Goal: Task Accomplishment & Management: Use online tool/utility

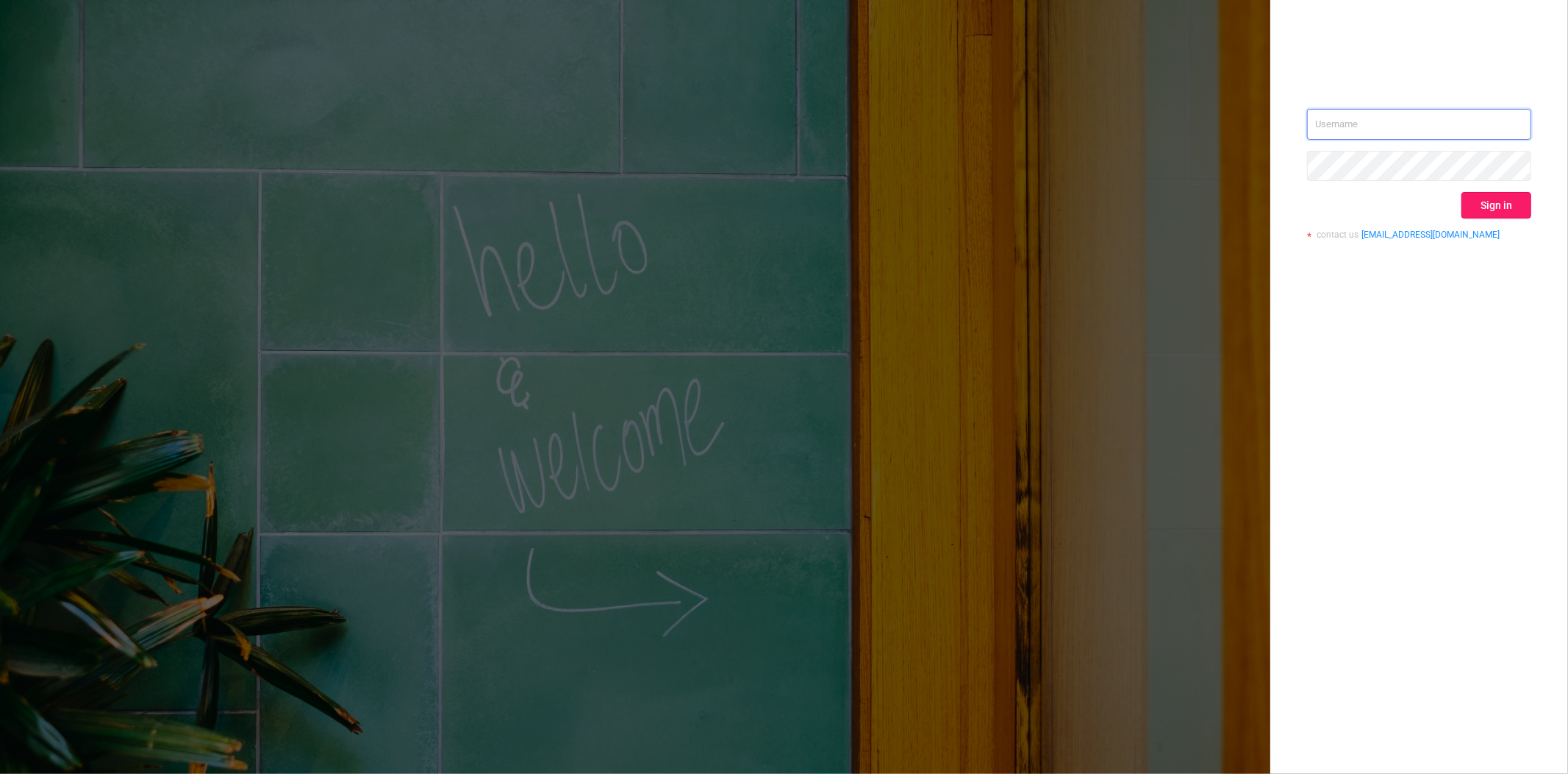
type input "[EMAIL_ADDRESS][DOMAIN_NAME]"
click at [1501, 201] on button "Sign in" at bounding box center [1496, 205] width 70 height 27
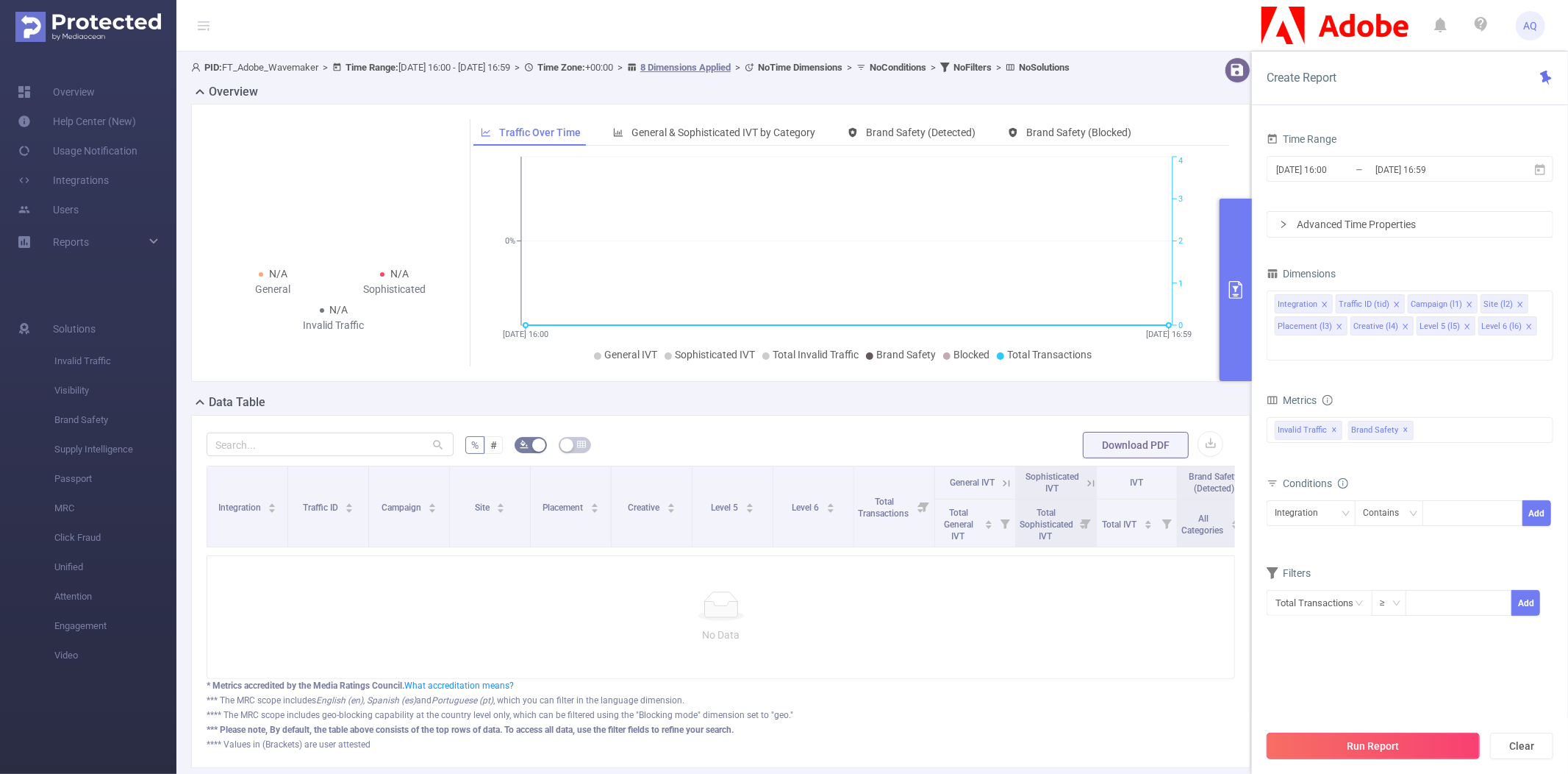
click at [1326, 738] on button "Run Report" at bounding box center [1373, 746] width 213 height 27
click at [104, 423] on span "Brand Safety" at bounding box center [115, 420] width 122 height 30
click at [104, 421] on span "Brand Safety" at bounding box center [115, 420] width 122 height 30
click at [694, 100] on div "Overview" at bounding box center [726, 93] width 1071 height 21
click at [731, 63] on u "8 Dimensions Applied" at bounding box center [685, 67] width 90 height 11
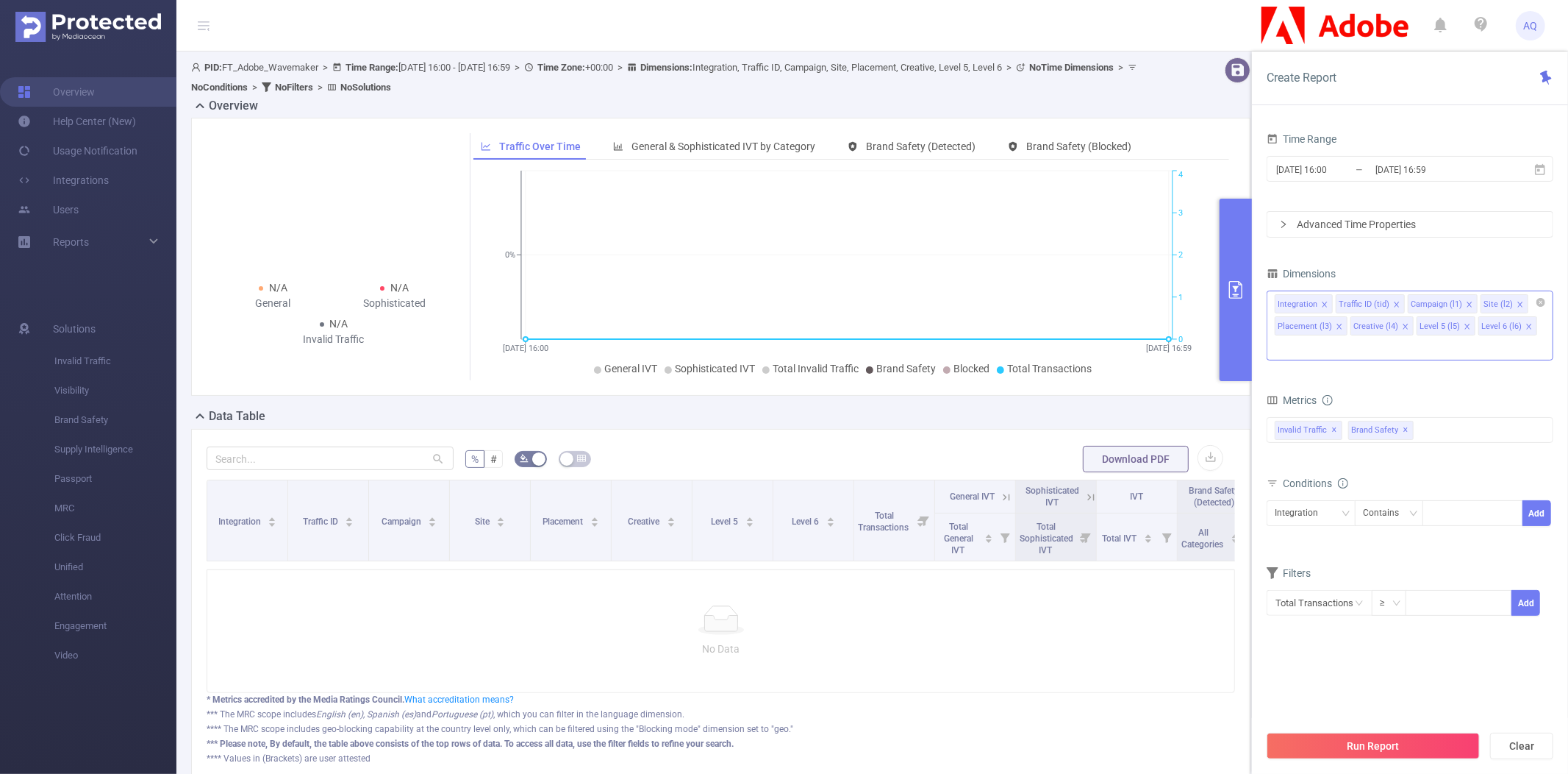
click at [1466, 304] on icon "icon: close" at bounding box center [1469, 305] width 7 height 7
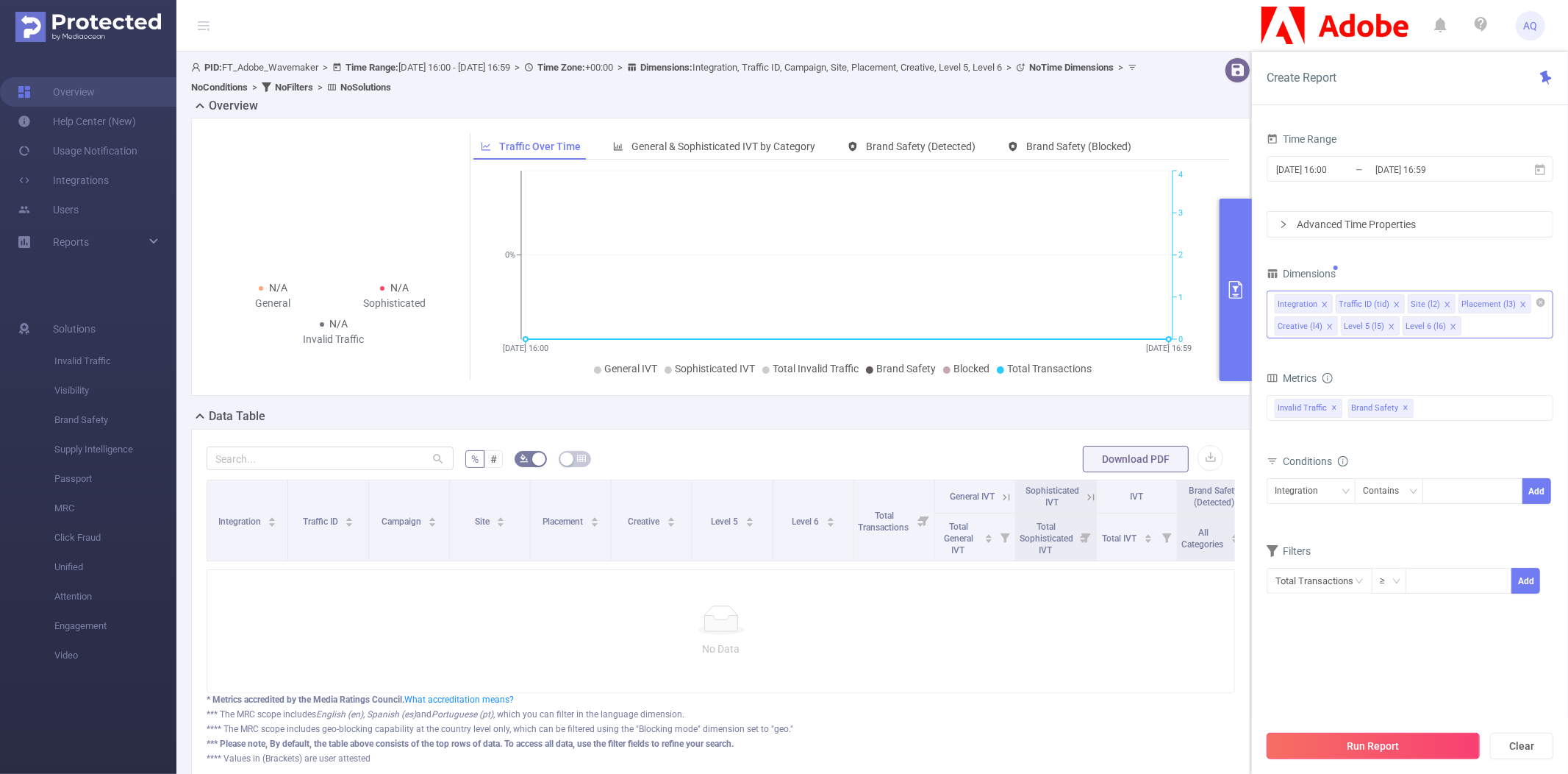
click at [1402, 752] on button "Run Report" at bounding box center [1373, 746] width 213 height 27
